Goal: Task Accomplishment & Management: Use online tool/utility

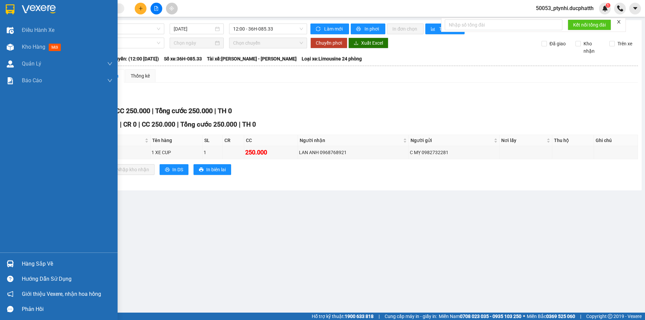
click at [55, 265] on div "Hàng sắp về" at bounding box center [67, 264] width 91 height 10
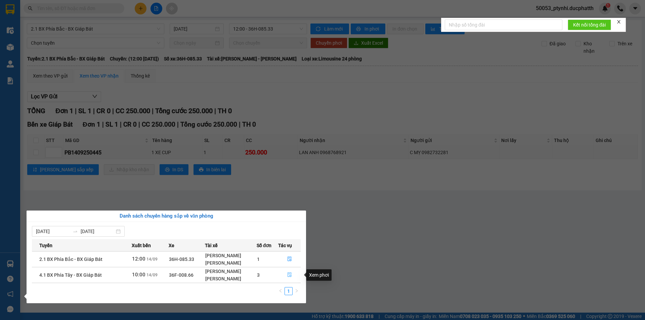
click at [291, 275] on icon "file-done" at bounding box center [289, 274] width 5 height 5
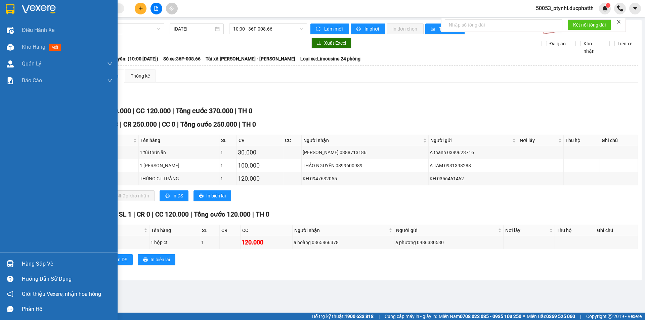
click at [14, 262] on div at bounding box center [10, 264] width 12 height 12
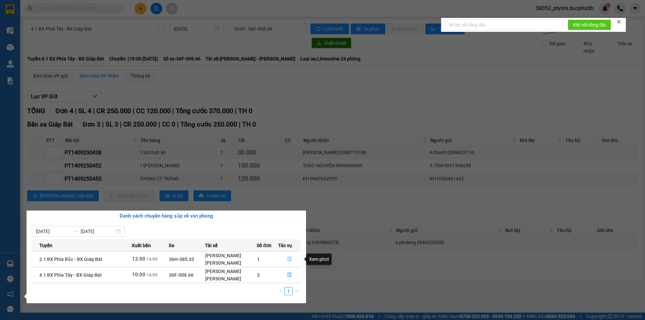
click at [288, 257] on icon "file-done" at bounding box center [289, 258] width 5 height 5
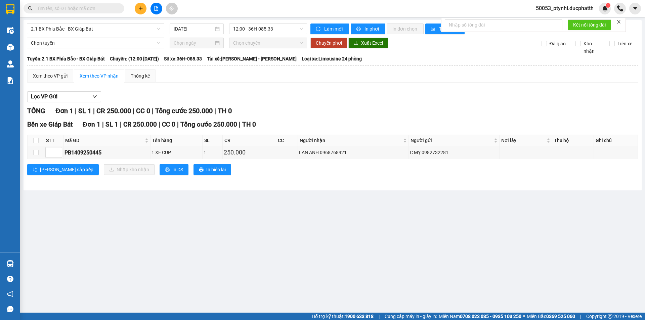
drag, startPoint x: 188, startPoint y: 222, endPoint x: 174, endPoint y: 123, distance: 100.4
click at [188, 221] on main "2.1 BX Phía Bắc - BX Giáp Bát [DATE] 12:00 - 36H-085.33 Làm mới In phơi In đơn …" at bounding box center [322, 156] width 645 height 313
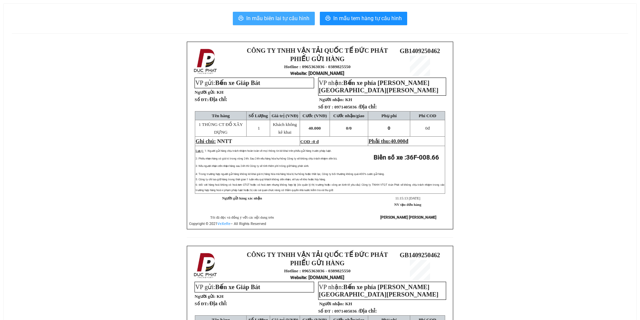
click at [296, 17] on span "In mẫu biên lai tự cấu hình" at bounding box center [277, 18] width 63 height 8
click at [172, 17] on div "In mẫu biên lai tự cấu hình In mẫu tem hàng tự cấu hình" at bounding box center [320, 18] width 616 height 13
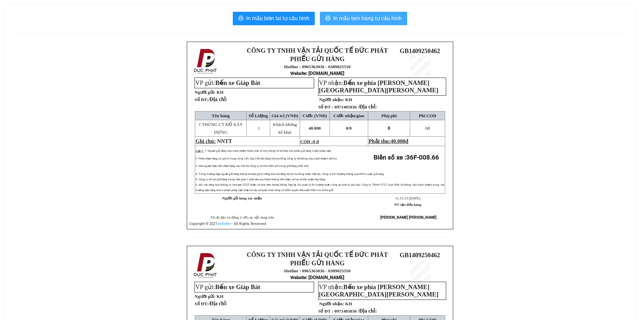
click at [367, 16] on span "In mẫu tem hàng tự cấu hình" at bounding box center [367, 18] width 68 height 8
